Goal: Book appointment/travel/reservation

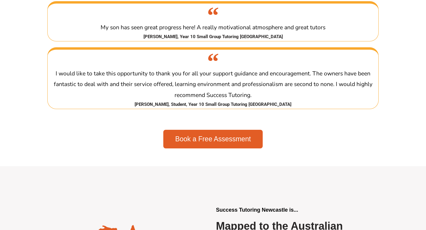
scroll to position [1136, 0]
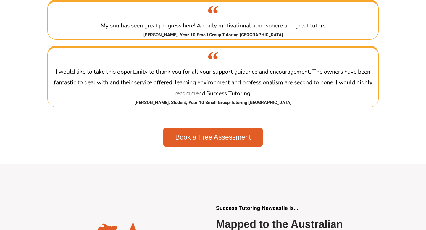
click at [202, 137] on span "Book a Free Assessment" at bounding box center [213, 137] width 76 height 7
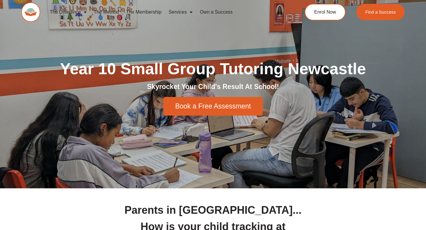
scroll to position [3, 0]
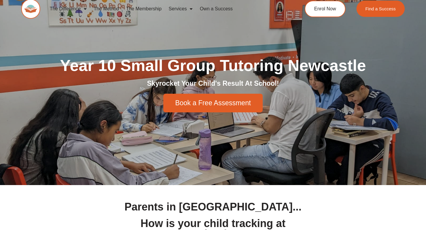
click at [211, 106] on span "Book a Free Assessment" at bounding box center [213, 103] width 76 height 7
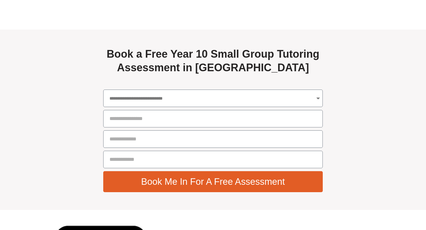
scroll to position [2105, 0]
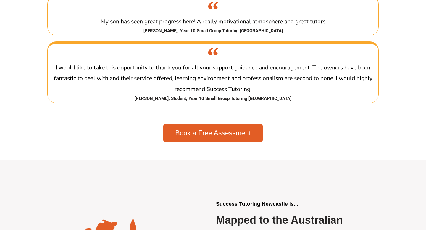
scroll to position [1136, 0]
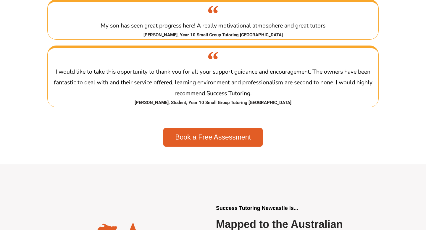
click at [235, 137] on span "Book a Free Assessment" at bounding box center [213, 137] width 76 height 7
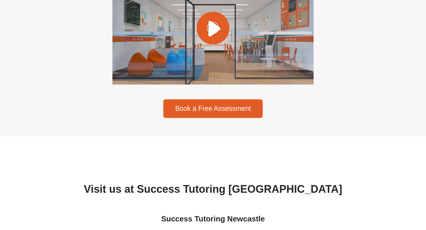
scroll to position [1793, 0]
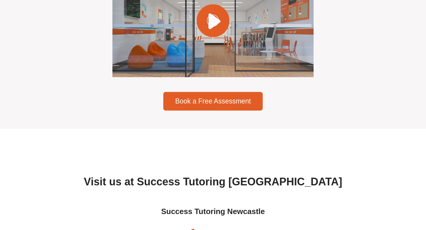
click at [232, 107] on link "Book a Free Assessment" at bounding box center [213, 101] width 100 height 19
click at [228, 104] on span "Book a Free Assessment" at bounding box center [213, 101] width 76 height 7
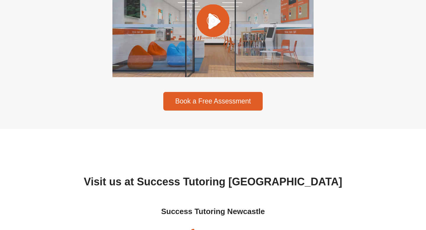
click at [228, 104] on span "Book a Free Assessment" at bounding box center [213, 101] width 76 height 7
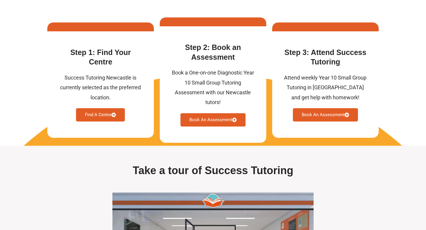
scroll to position [1560, 0]
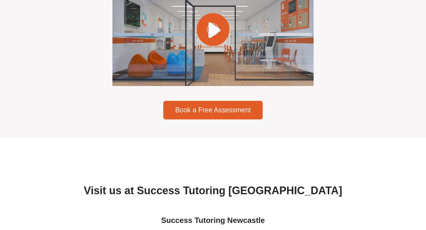
scroll to position [1793, 0]
